Goal: Information Seeking & Learning: Learn about a topic

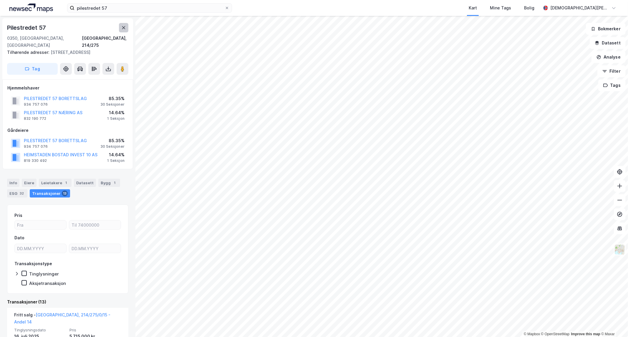
scroll to position [65, 0]
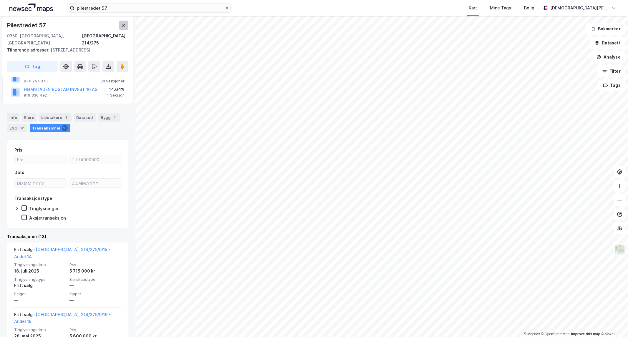
click at [122, 22] on button at bounding box center [123, 25] width 9 height 9
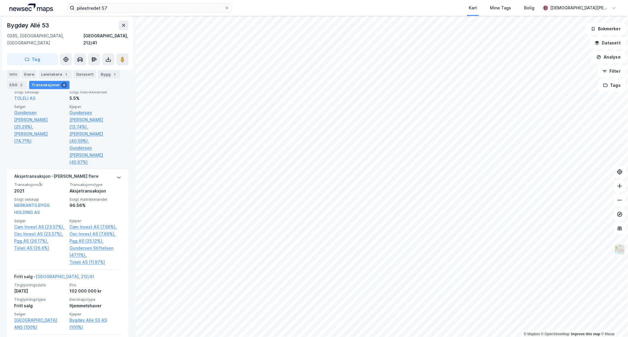
scroll to position [196, 0]
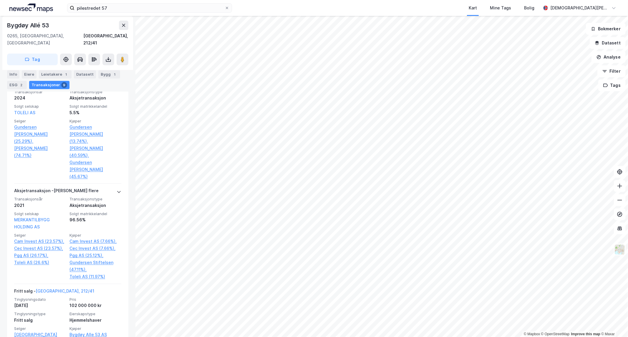
drag, startPoint x: 102, startPoint y: 76, endPoint x: 99, endPoint y: 76, distance: 3.3
click at [102, 76] on div "Bygg 1" at bounding box center [109, 74] width 22 height 8
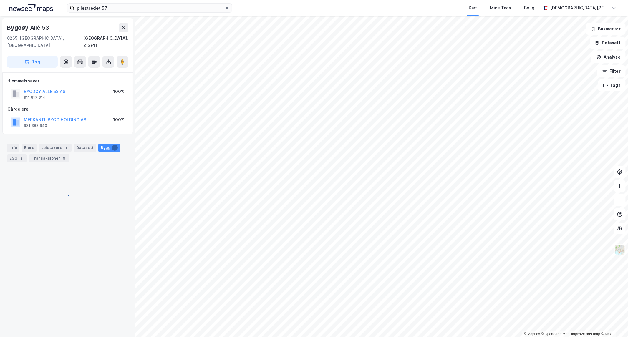
click at [84, 77] on div "Hjemmelshaver" at bounding box center [67, 80] width 121 height 7
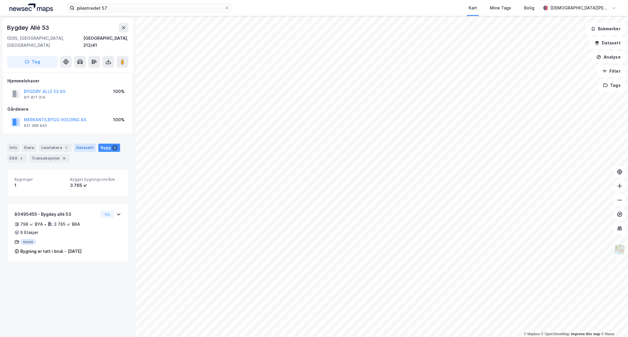
click at [81, 144] on div "Datasett" at bounding box center [85, 148] width 22 height 8
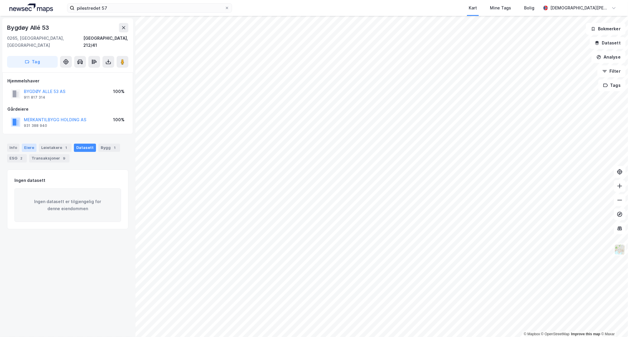
click at [32, 144] on div "Eiere" at bounding box center [29, 148] width 15 height 8
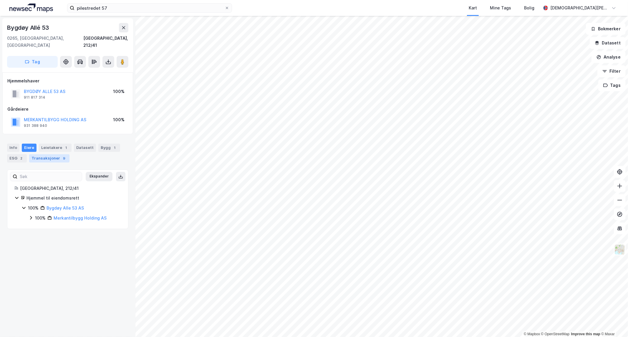
click at [41, 154] on div "Transaksjoner 9" at bounding box center [49, 158] width 40 height 8
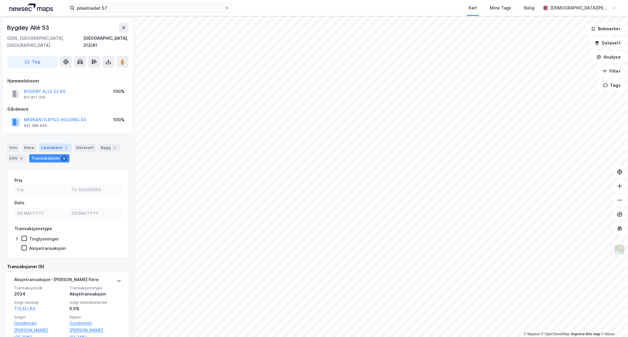
click at [50, 144] on div "Leietakere 1" at bounding box center [55, 148] width 33 height 8
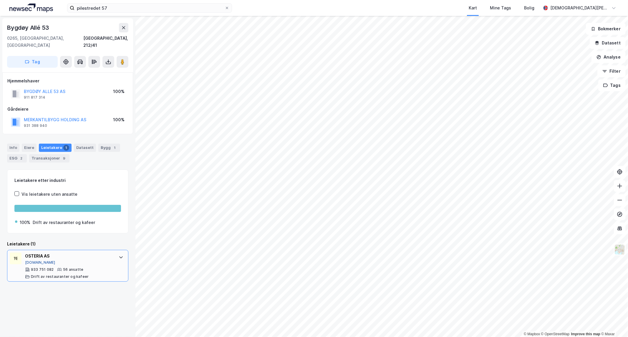
click at [34, 260] on button "[DOMAIN_NAME]" at bounding box center [40, 262] width 30 height 5
click at [123, 29] on icon at bounding box center [123, 27] width 5 height 5
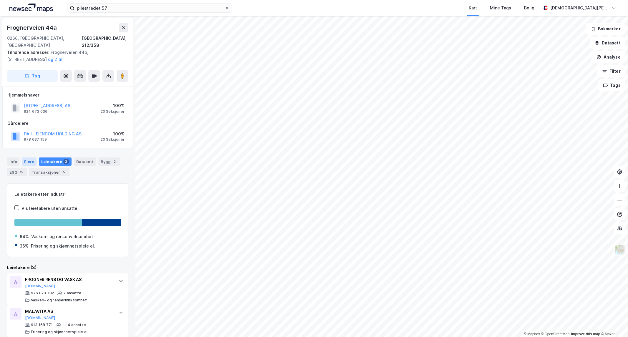
click at [29, 157] on div "Eiere" at bounding box center [29, 161] width 15 height 8
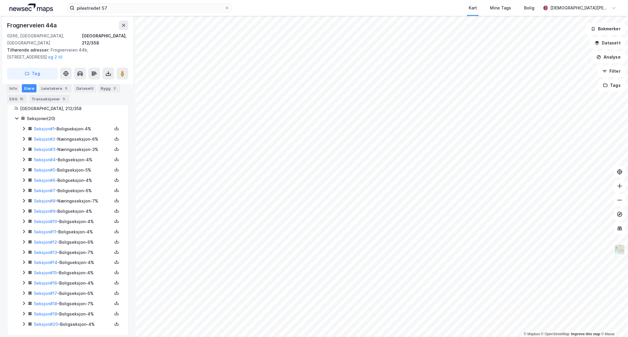
scroll to position [94, 0]
click at [79, 89] on div "Datasett" at bounding box center [85, 88] width 22 height 8
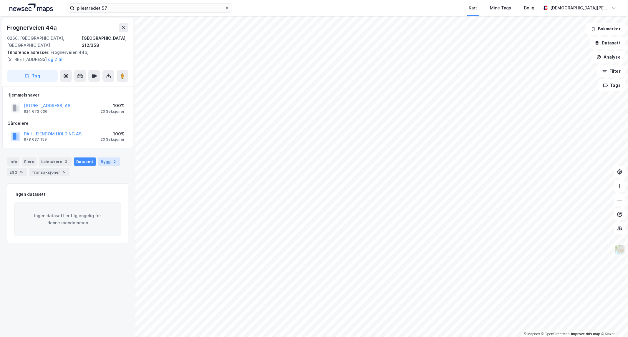
click at [102, 157] on div "Bygg 2" at bounding box center [109, 161] width 22 height 8
